Goal: Check status: Check status

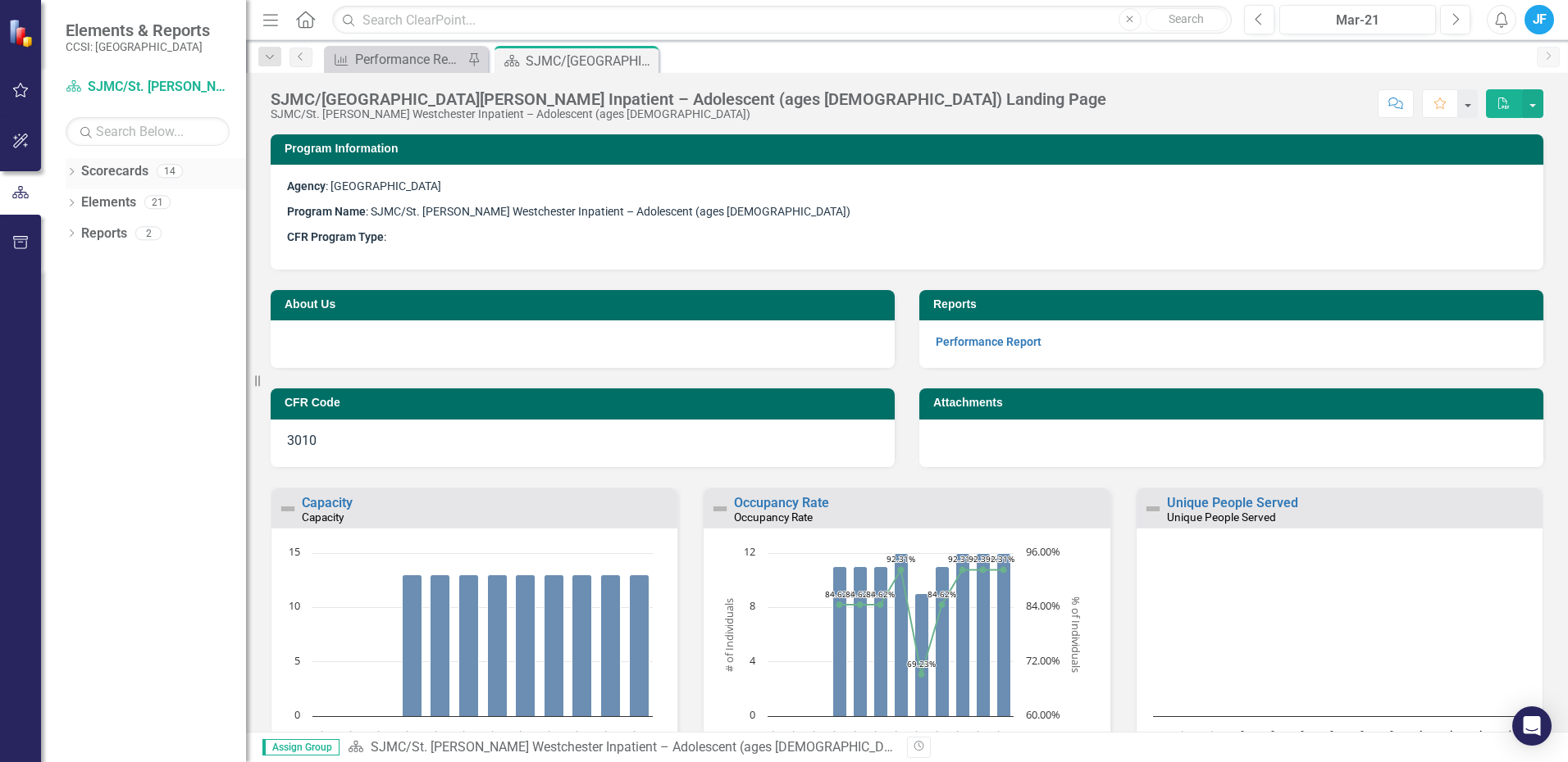
click at [70, 171] on icon "Dropdown" at bounding box center [71, 173] width 11 height 9
click at [70, 231] on icon "Dropdown" at bounding box center [71, 235] width 11 height 9
click at [62, 200] on icon "Dropdown" at bounding box center [55, 202] width 12 height 9
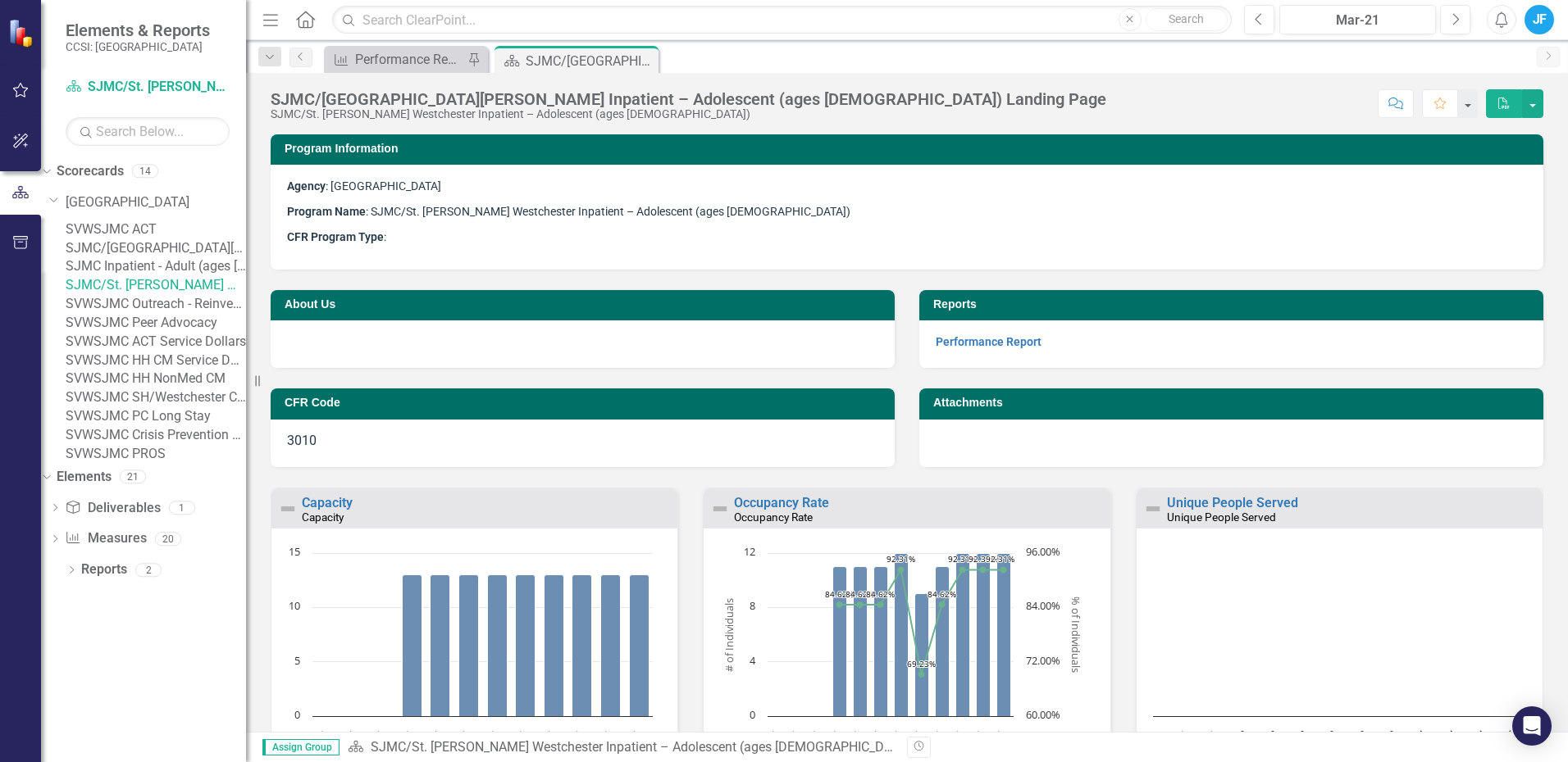
click at [170, 276] on link "SJMC Inpatient - Adult (ages [DEMOGRAPHIC_DATA]+)" at bounding box center [155, 267] width 181 height 19
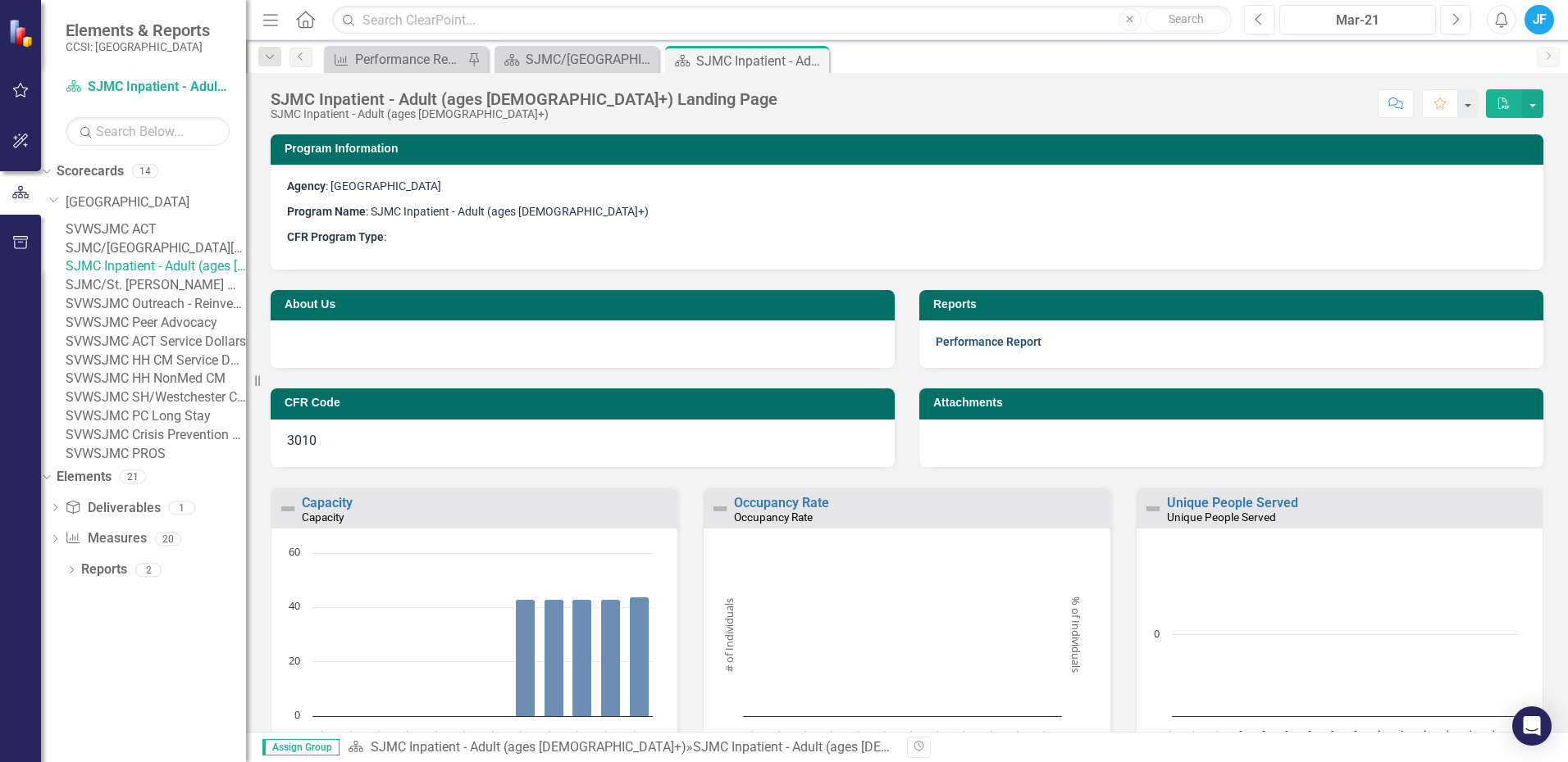
click at [953, 335] on link "Performance Report" at bounding box center [989, 342] width 106 height 13
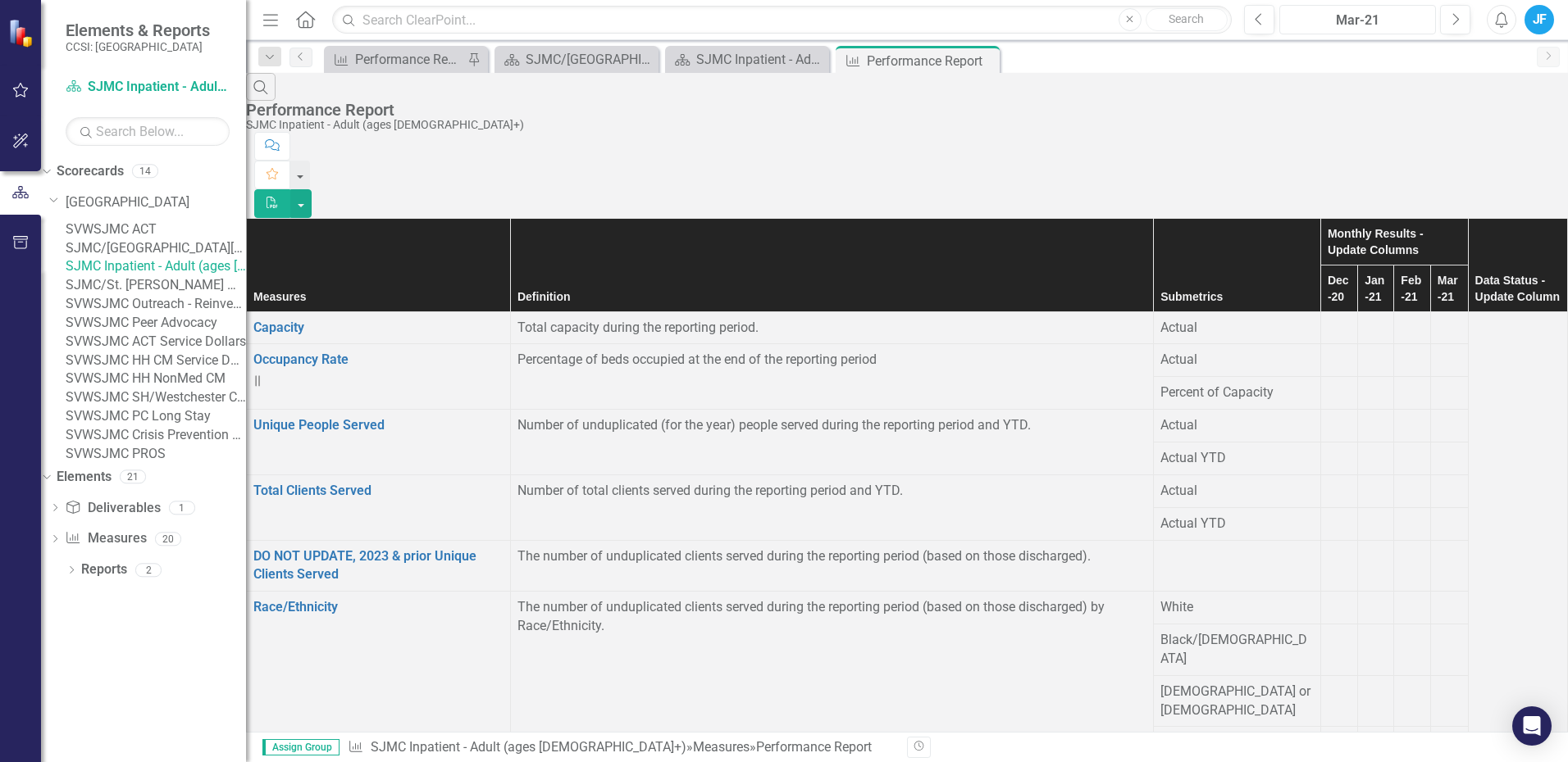
click at [1370, 18] on div "Mar-21" at bounding box center [1357, 20] width 145 height 20
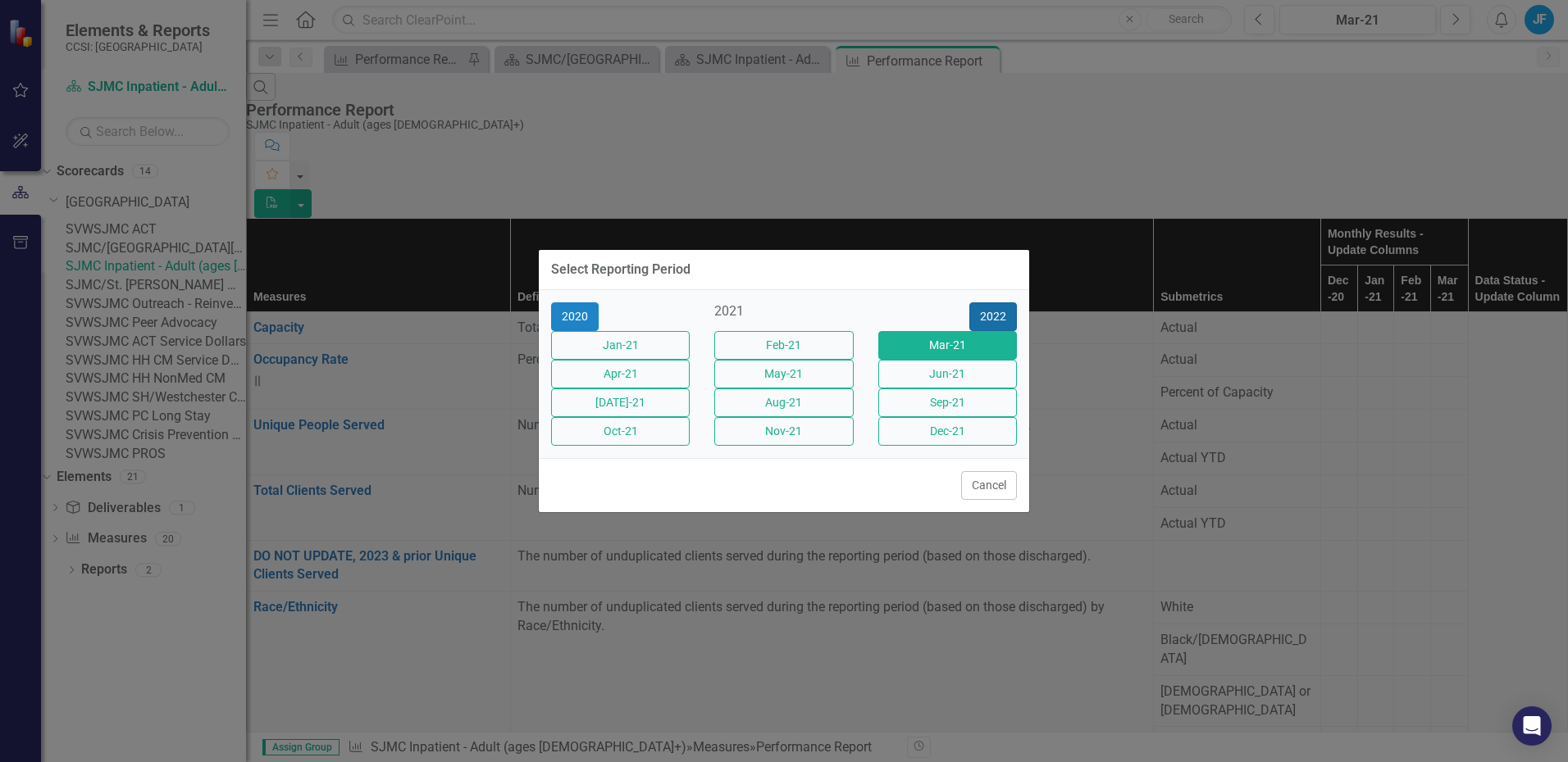
click at [994, 303] on button "2022" at bounding box center [993, 317] width 47 height 28
click at [996, 303] on button "2023" at bounding box center [993, 317] width 47 height 28
click at [998, 303] on button "2024" at bounding box center [993, 317] width 47 height 28
click at [997, 303] on button "2025" at bounding box center [993, 317] width 47 height 28
click at [620, 333] on button "Jan-25" at bounding box center [620, 346] width 138 height 28
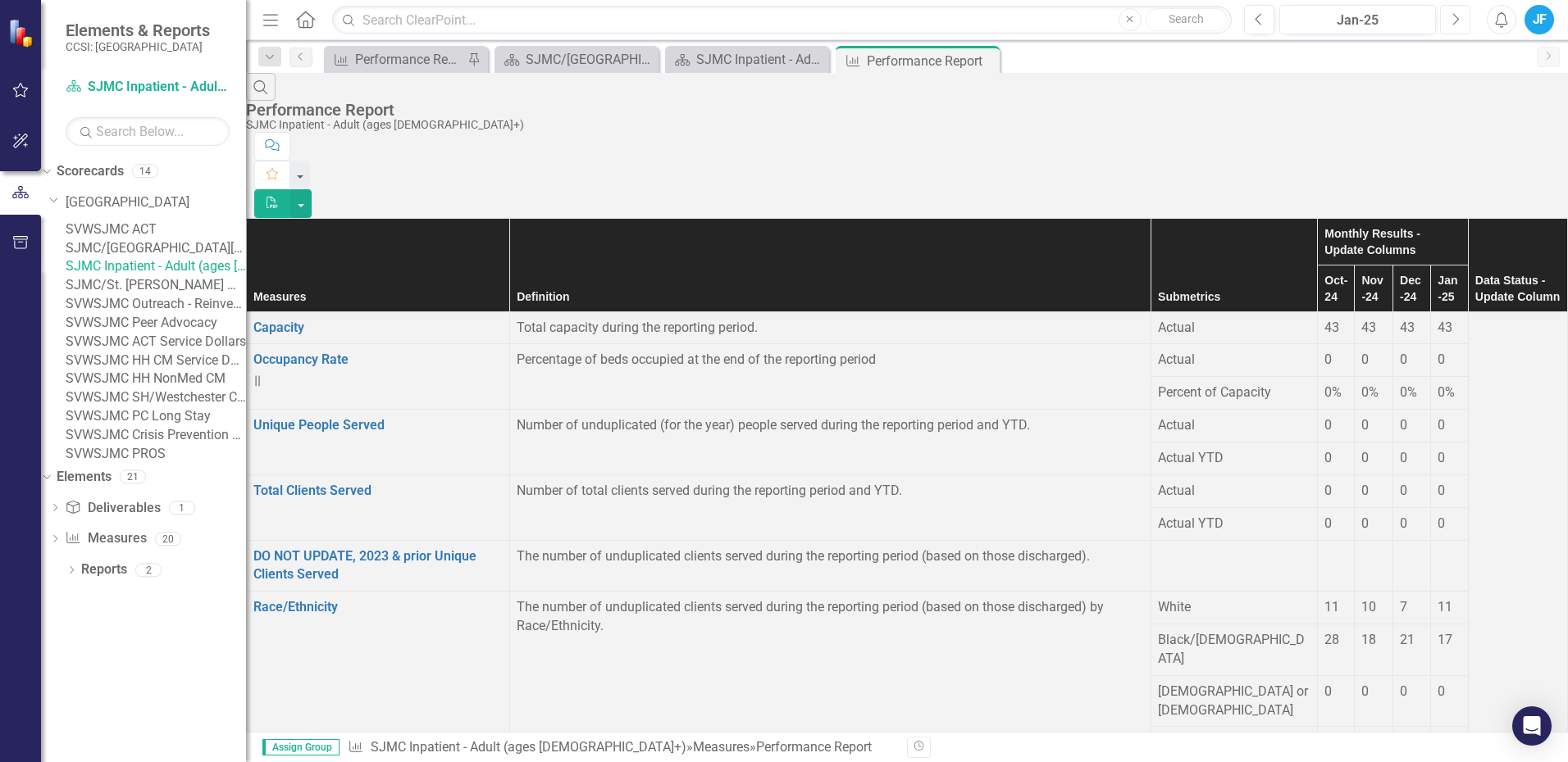
click at [1455, 15] on icon "button" at bounding box center [1456, 19] width 7 height 11
click at [1459, 15] on button "Next" at bounding box center [1455, 19] width 30 height 29
